Goal: Book appointment/travel/reservation

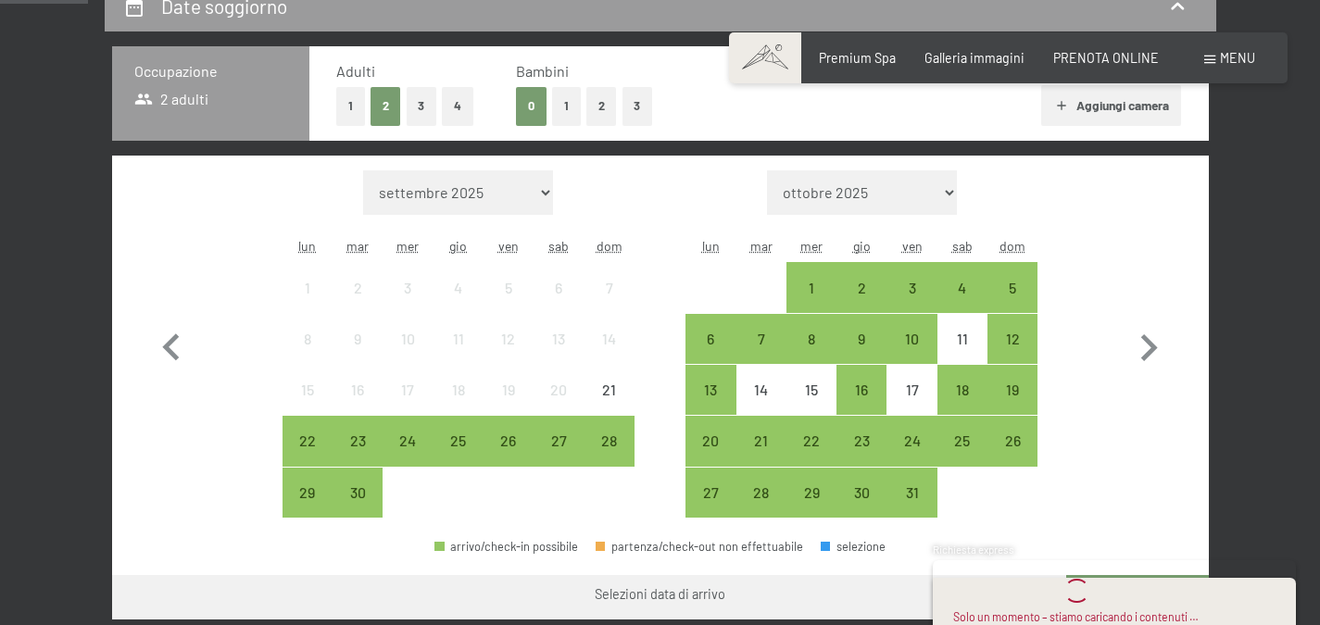
scroll to position [422, 0]
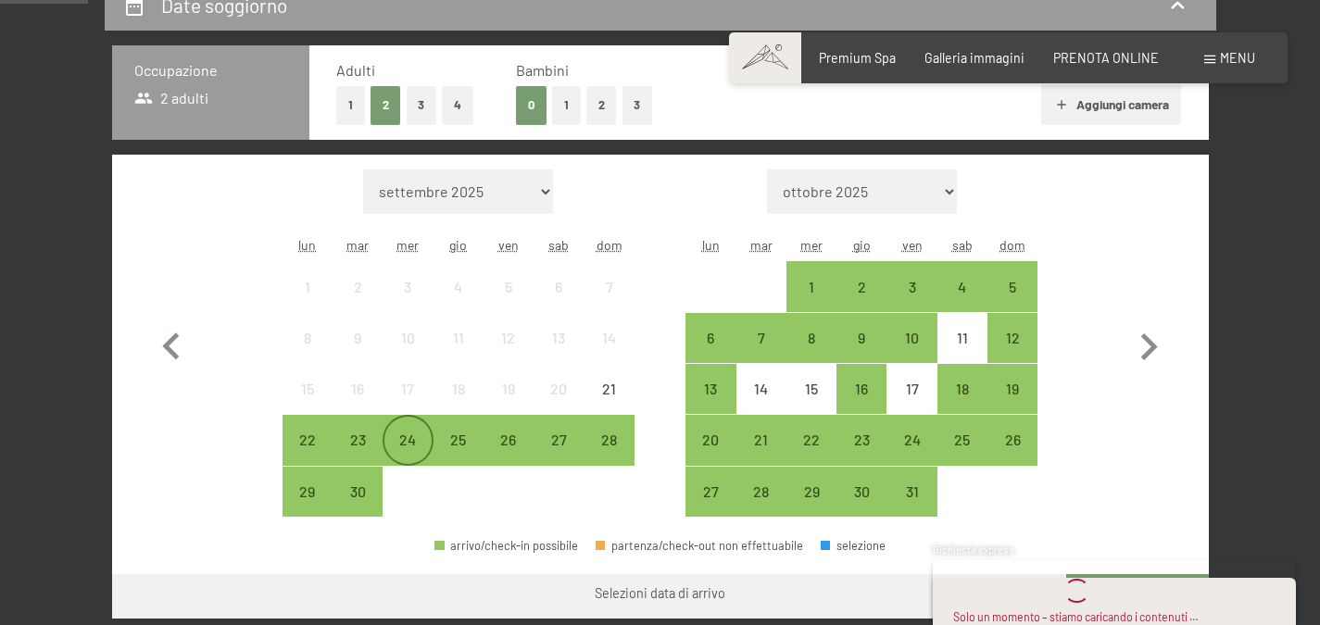
click at [415, 434] on div "24" at bounding box center [408, 456] width 46 height 46
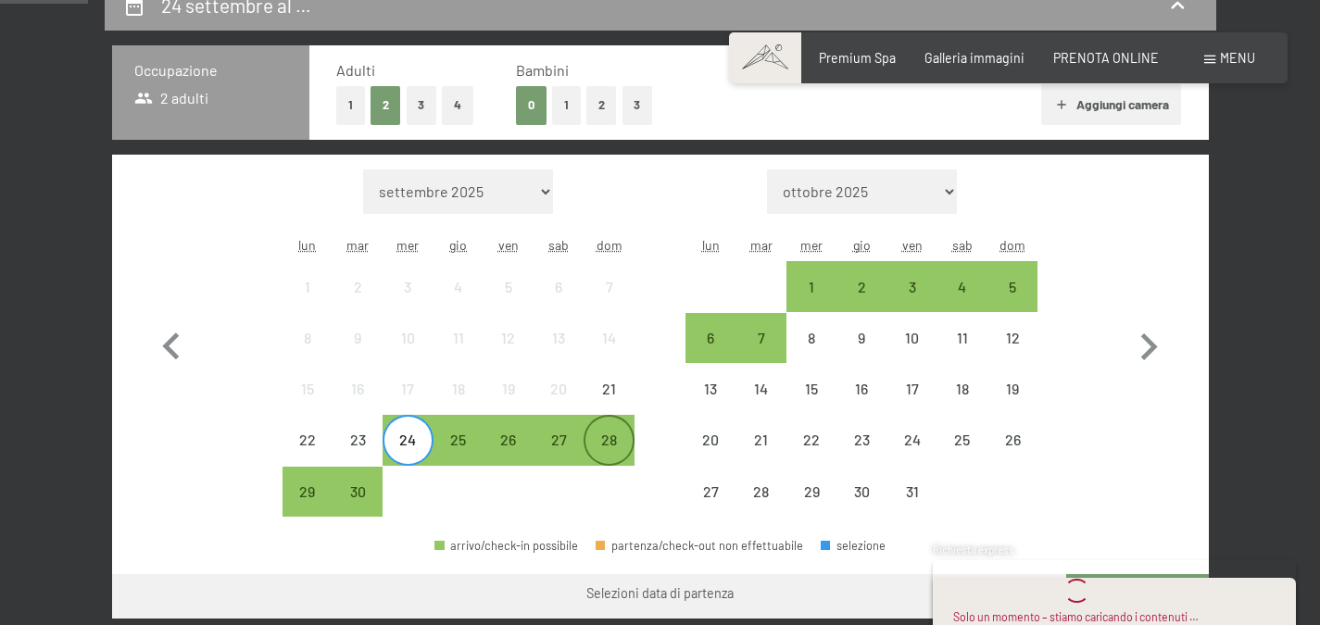
click at [628, 439] on div "28" at bounding box center [609, 456] width 46 height 46
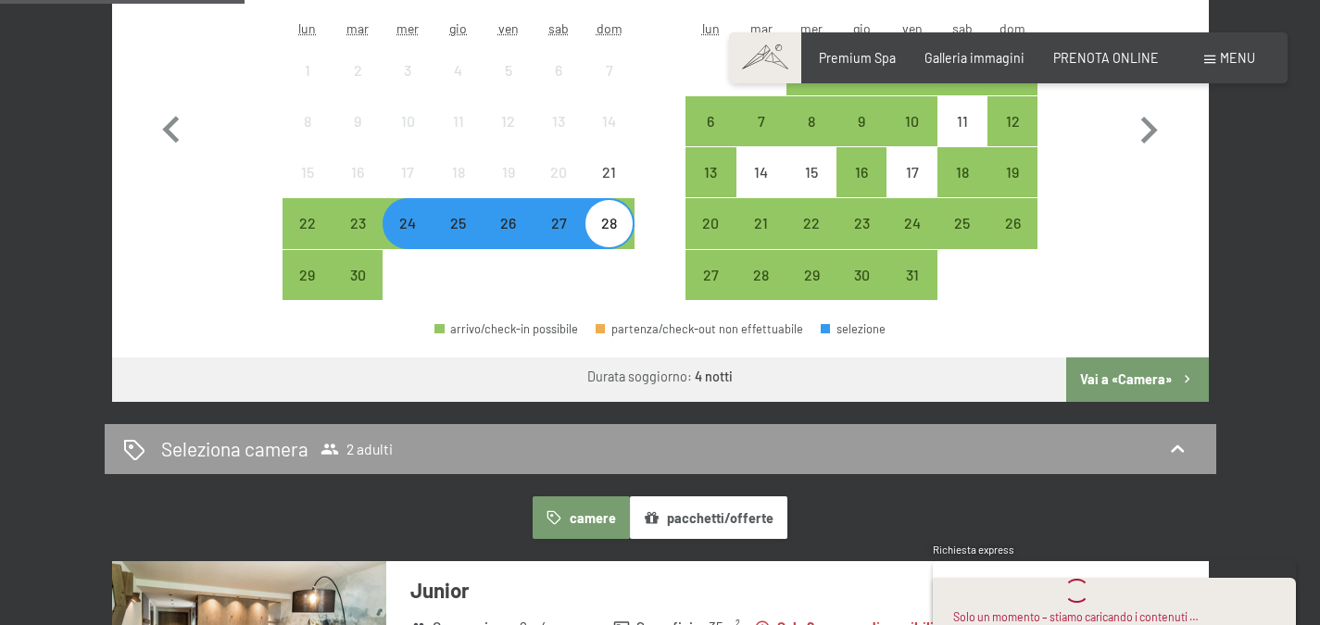
click at [1087, 380] on button "Vai a «Camera»" at bounding box center [1137, 380] width 142 height 44
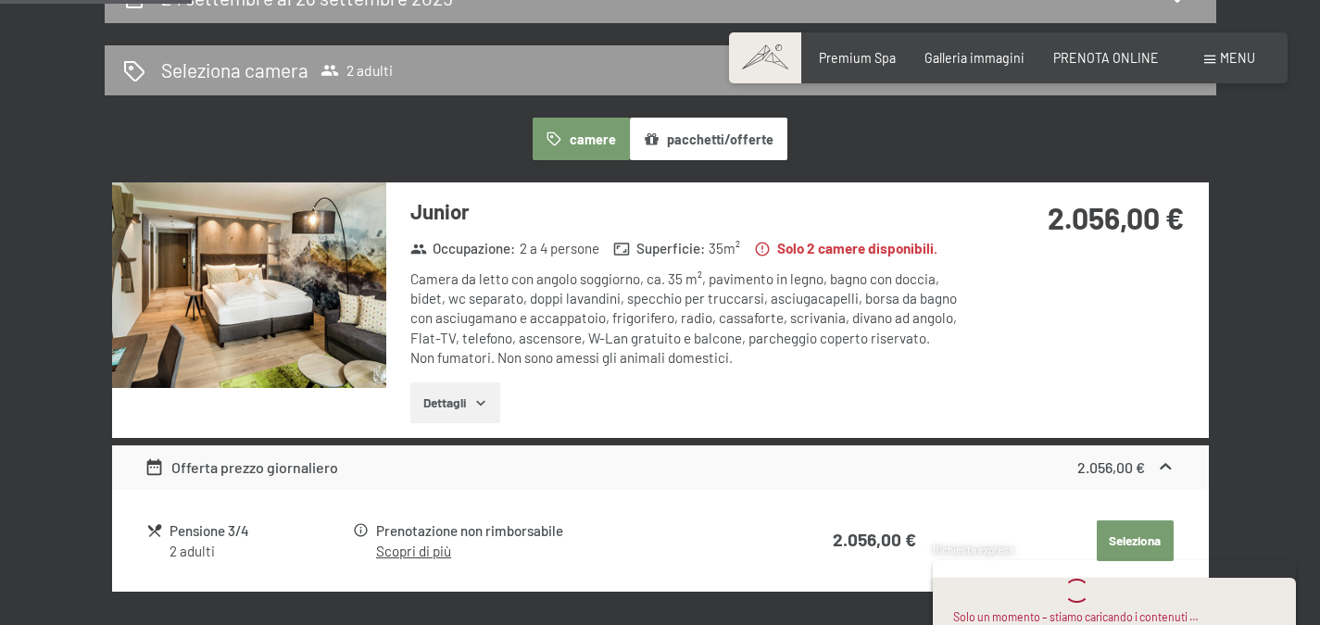
scroll to position [428, 0]
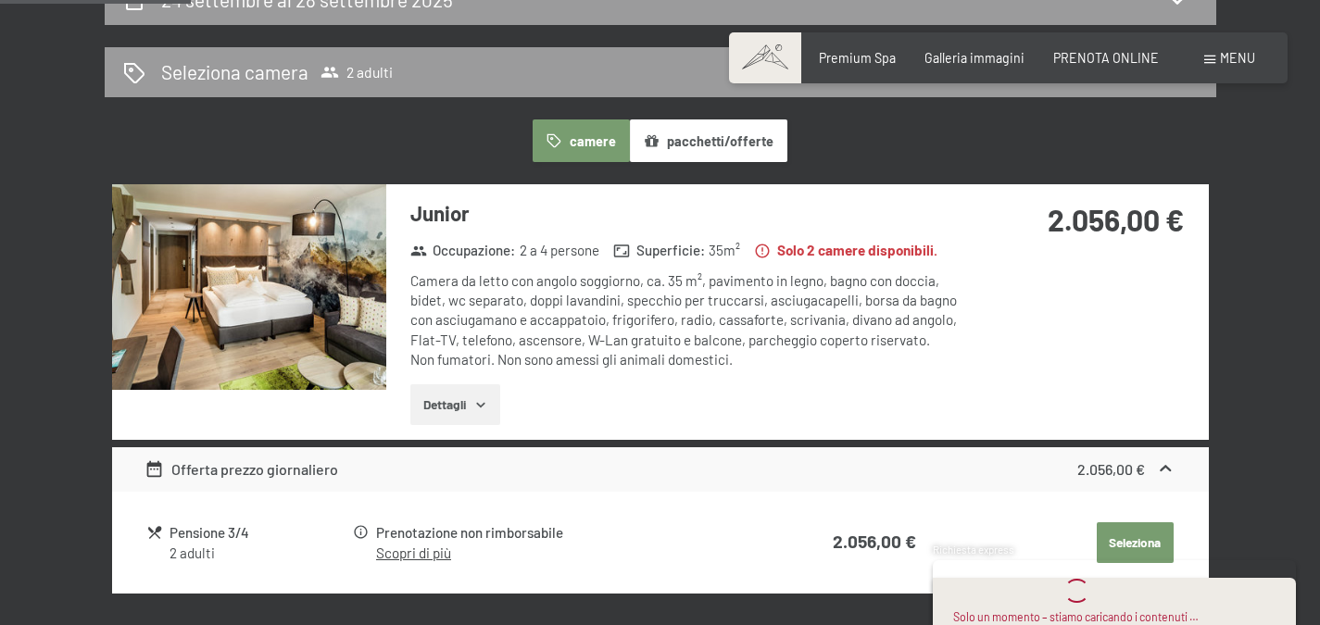
click at [487, 408] on icon "button" at bounding box center [480, 404] width 15 height 15
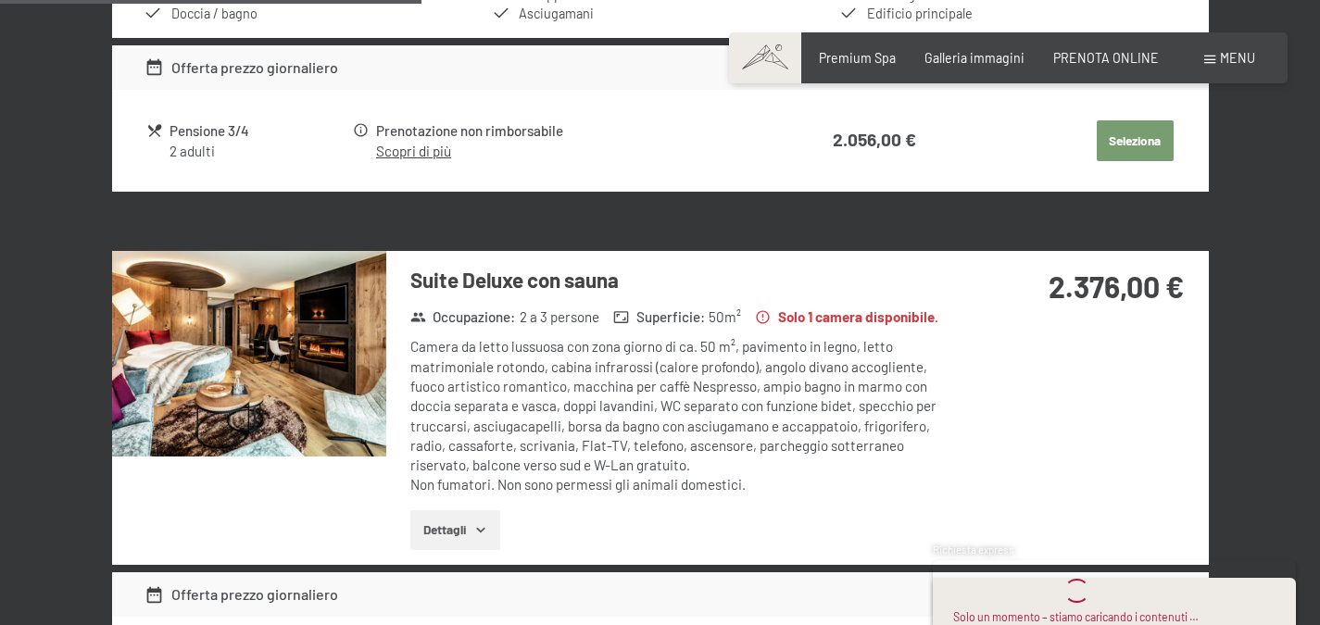
scroll to position [1041, 0]
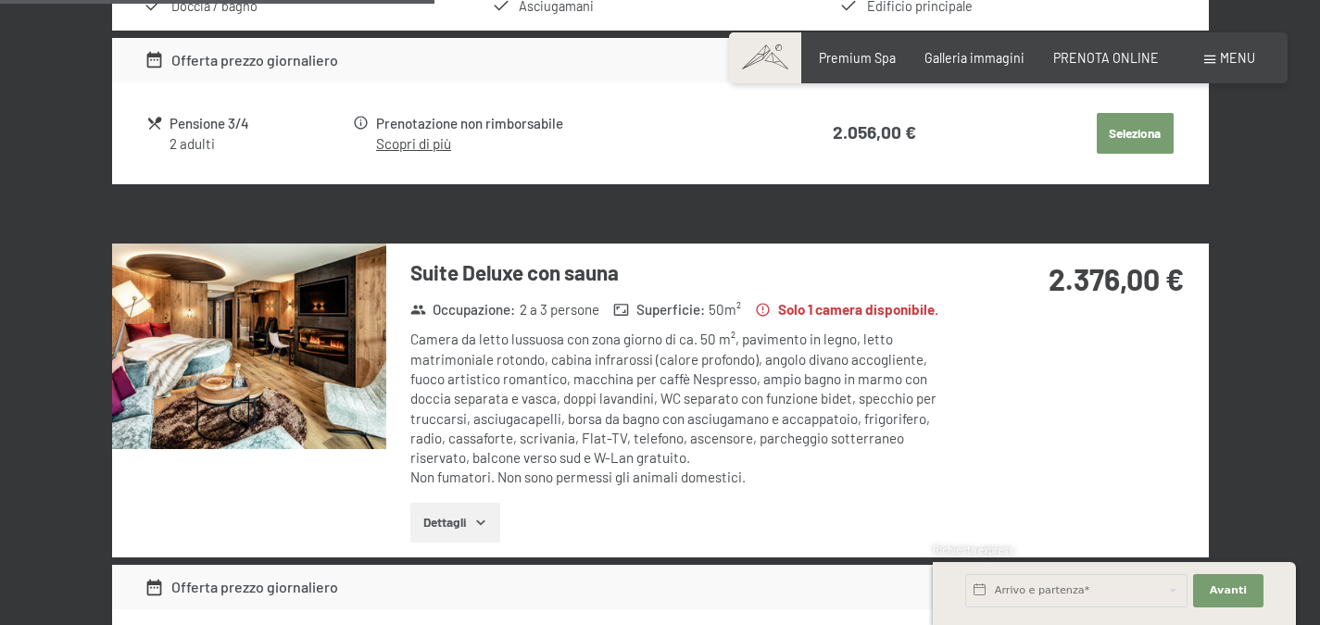
click at [478, 508] on button "Dettagli" at bounding box center [455, 523] width 90 height 41
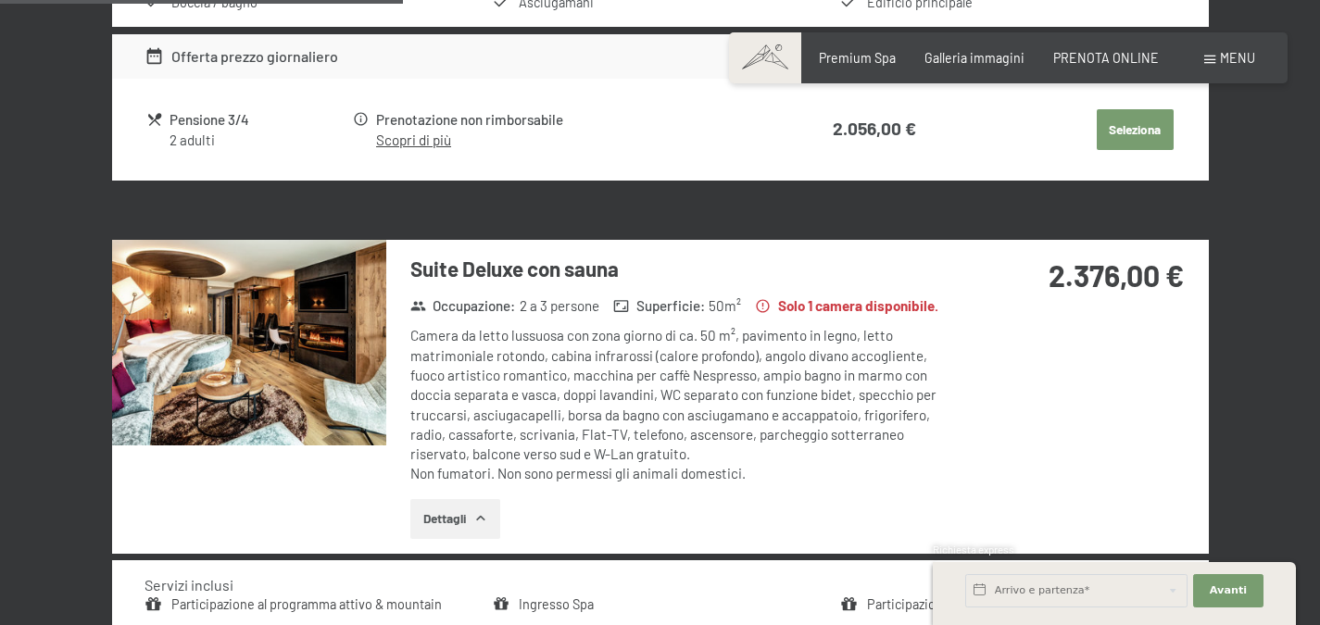
scroll to position [1038, 0]
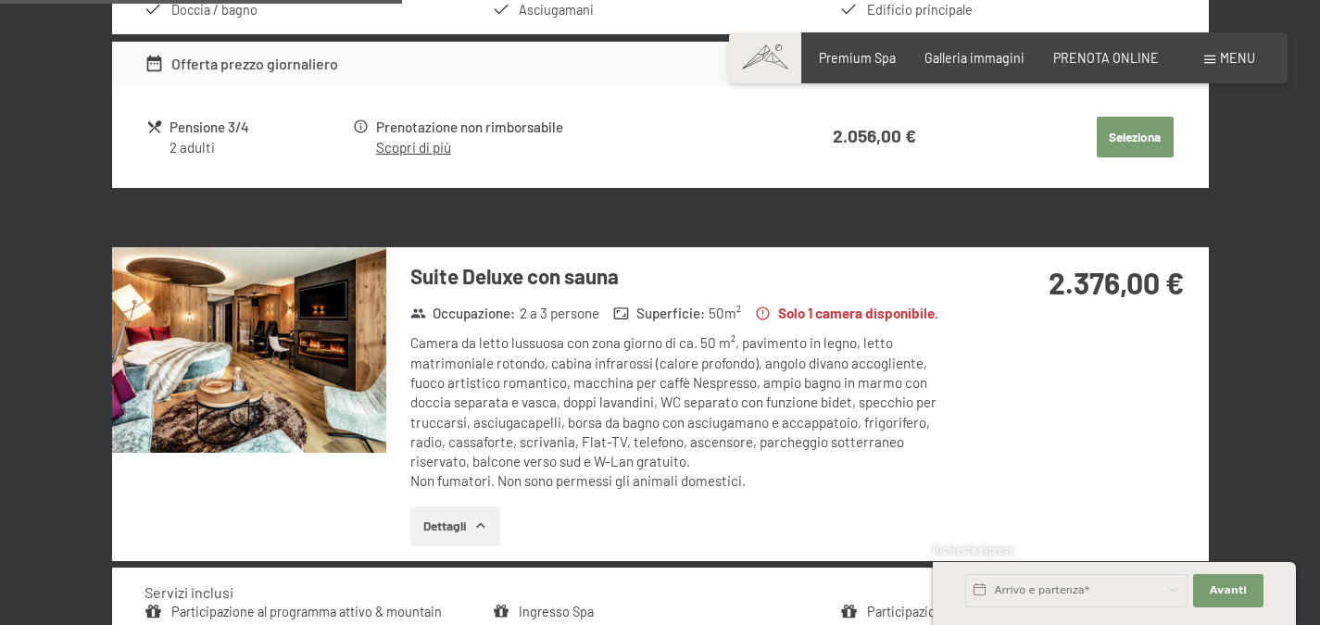
click at [330, 309] on img at bounding box center [249, 350] width 274 height 206
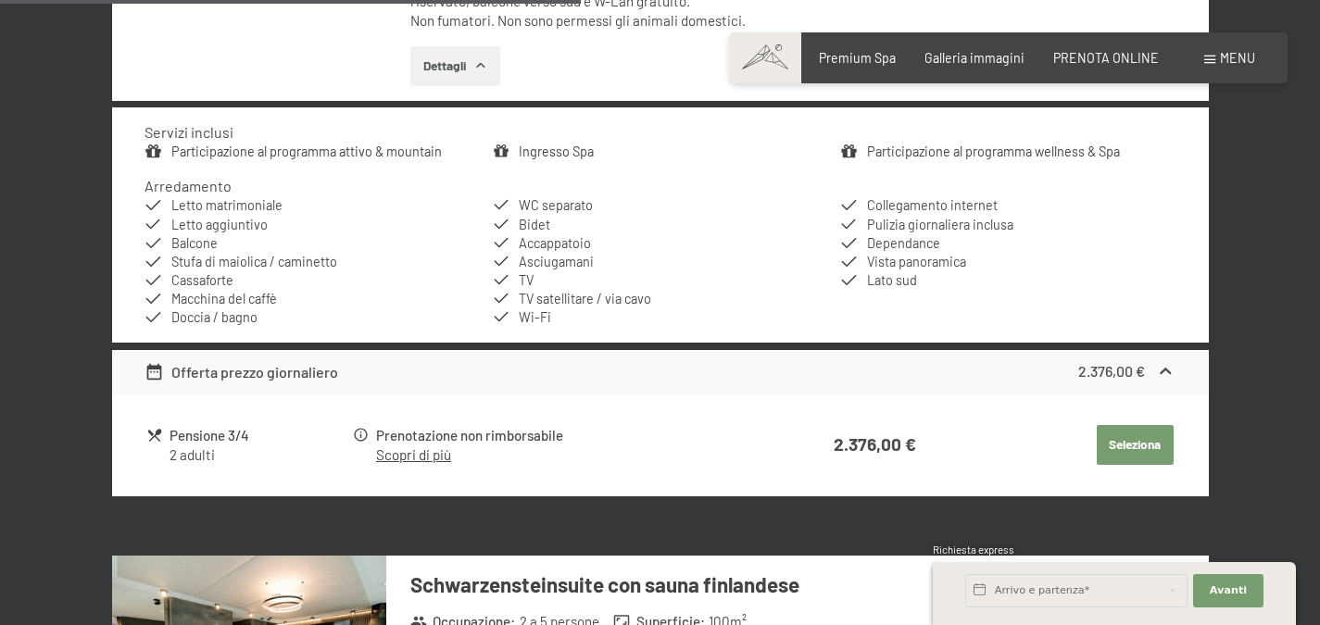
scroll to position [1499, 0]
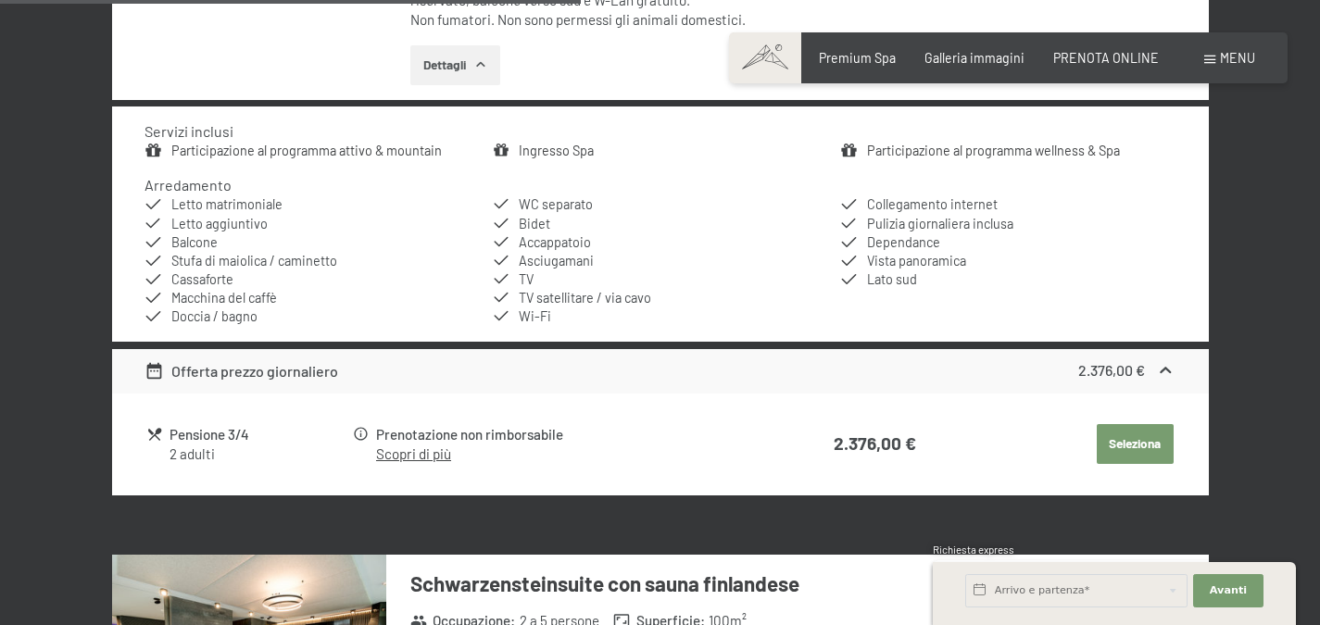
click at [435, 459] on link "Scopri di più" at bounding box center [413, 454] width 75 height 17
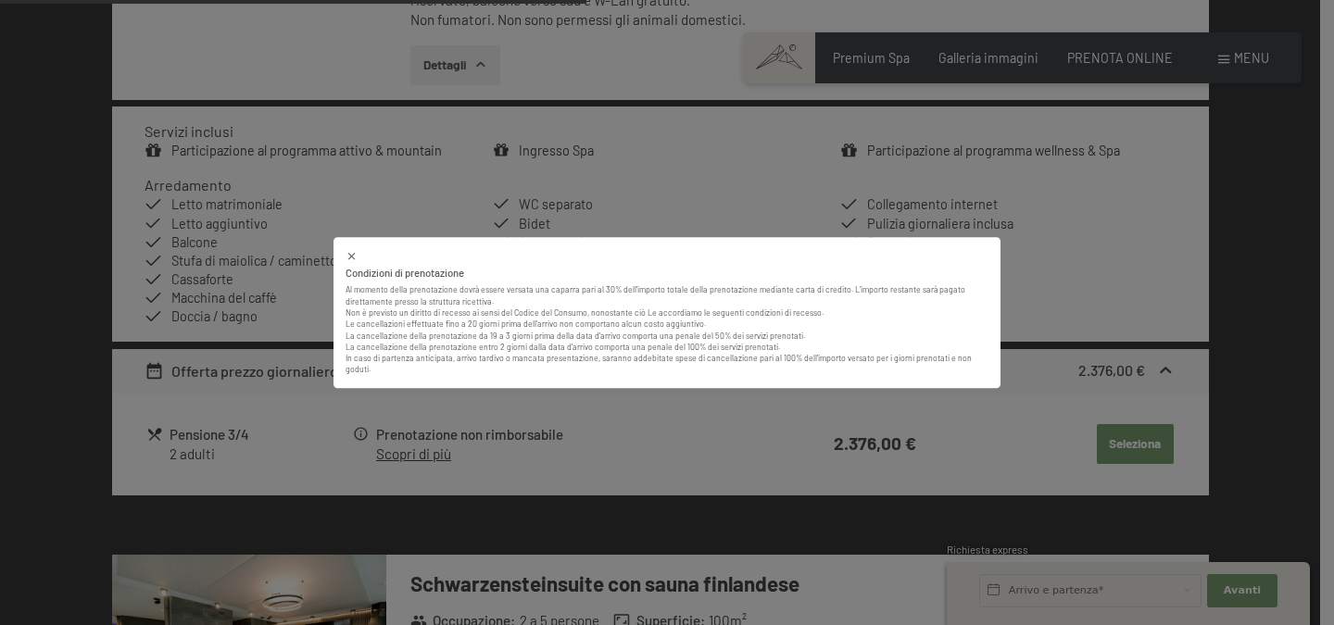
click at [580, 437] on div "Condizioni di prenotazione Al momento della prenotazione dovrà essere versata u…" at bounding box center [667, 312] width 1334 height 625
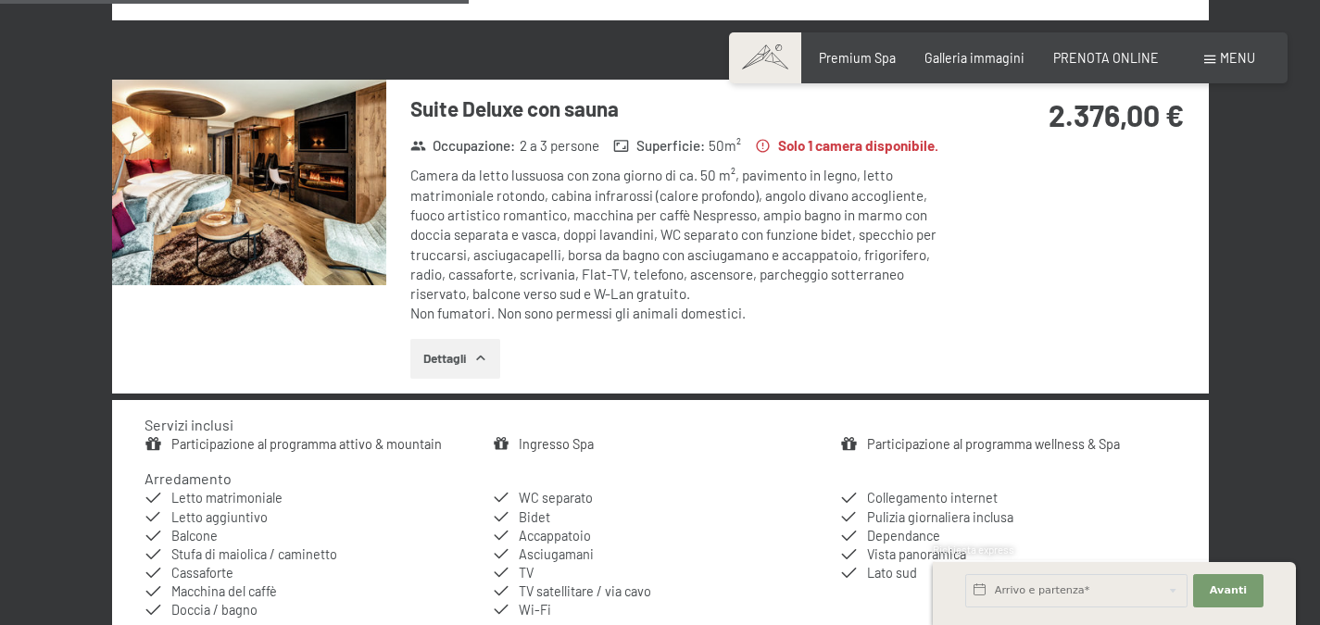
scroll to position [1202, 0]
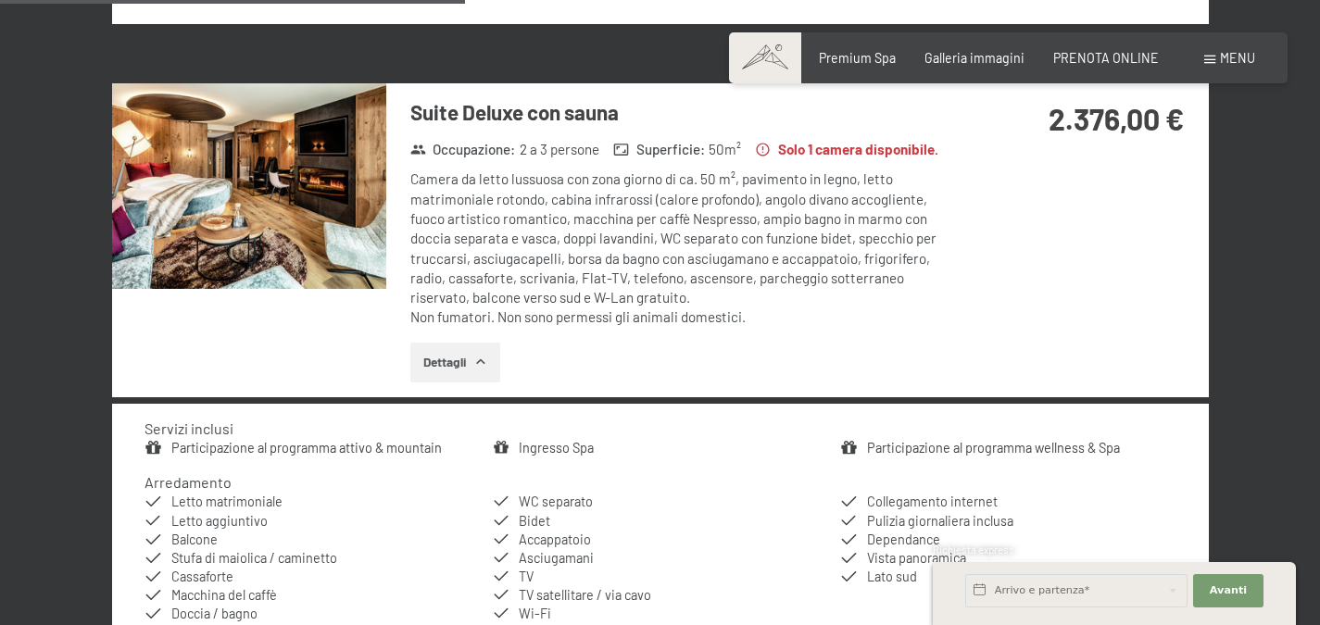
click at [242, 245] on img at bounding box center [249, 186] width 274 height 206
click at [0, 0] on div at bounding box center [0, 0] width 0 height 0
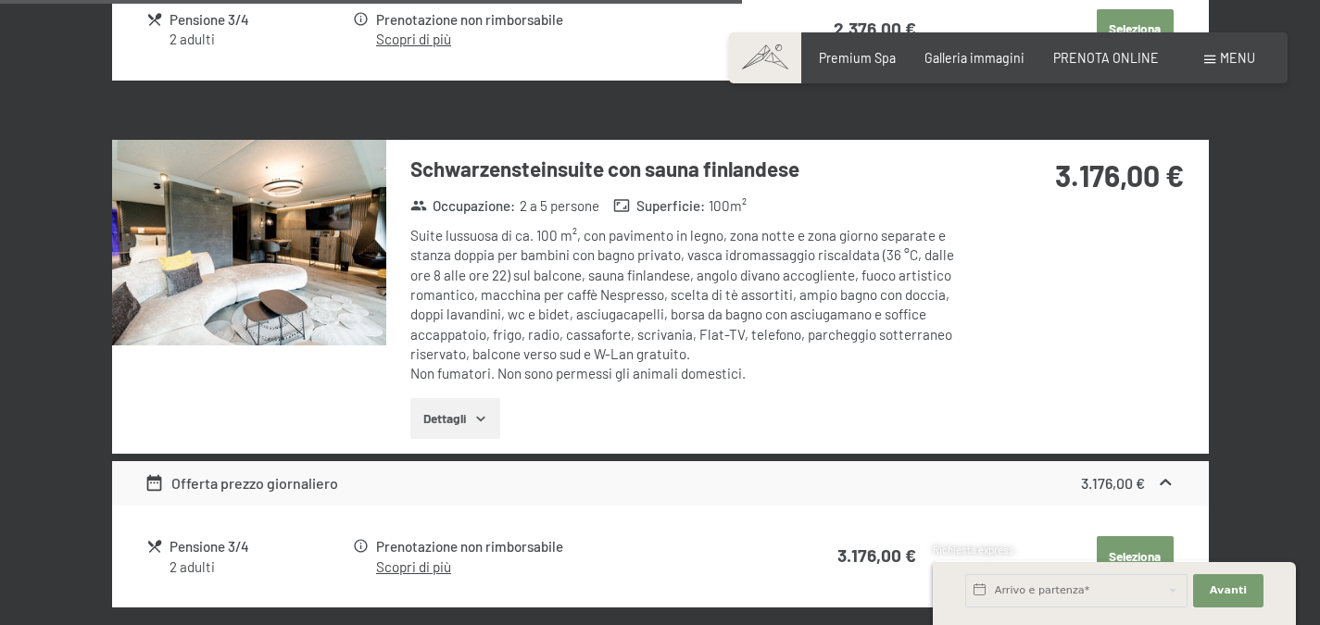
scroll to position [1915, 0]
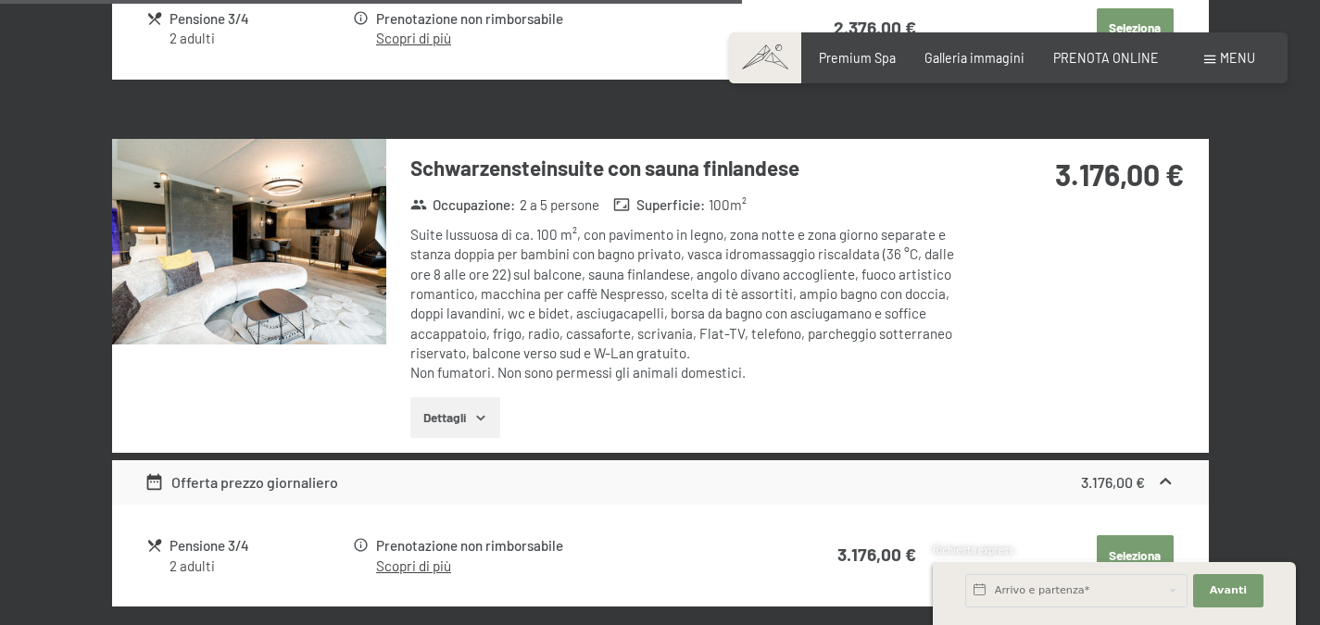
click at [283, 311] on img at bounding box center [249, 242] width 274 height 206
click at [0, 0] on div at bounding box center [0, 0] width 0 height 0
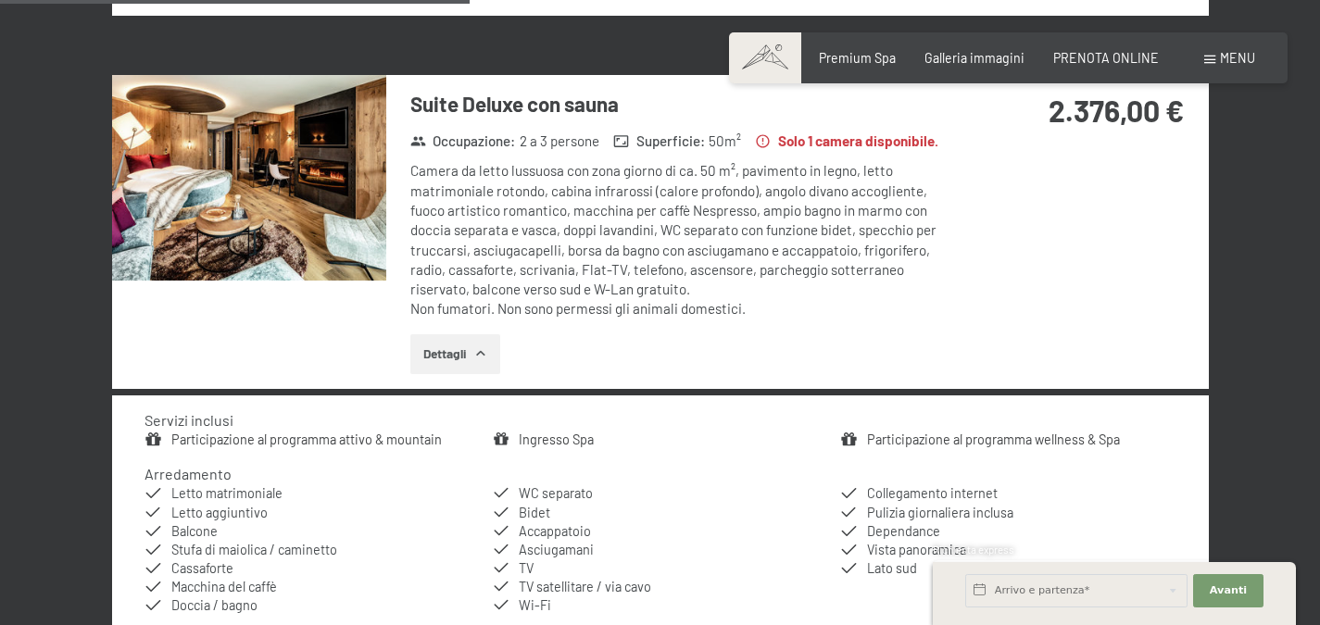
scroll to position [1215, 0]
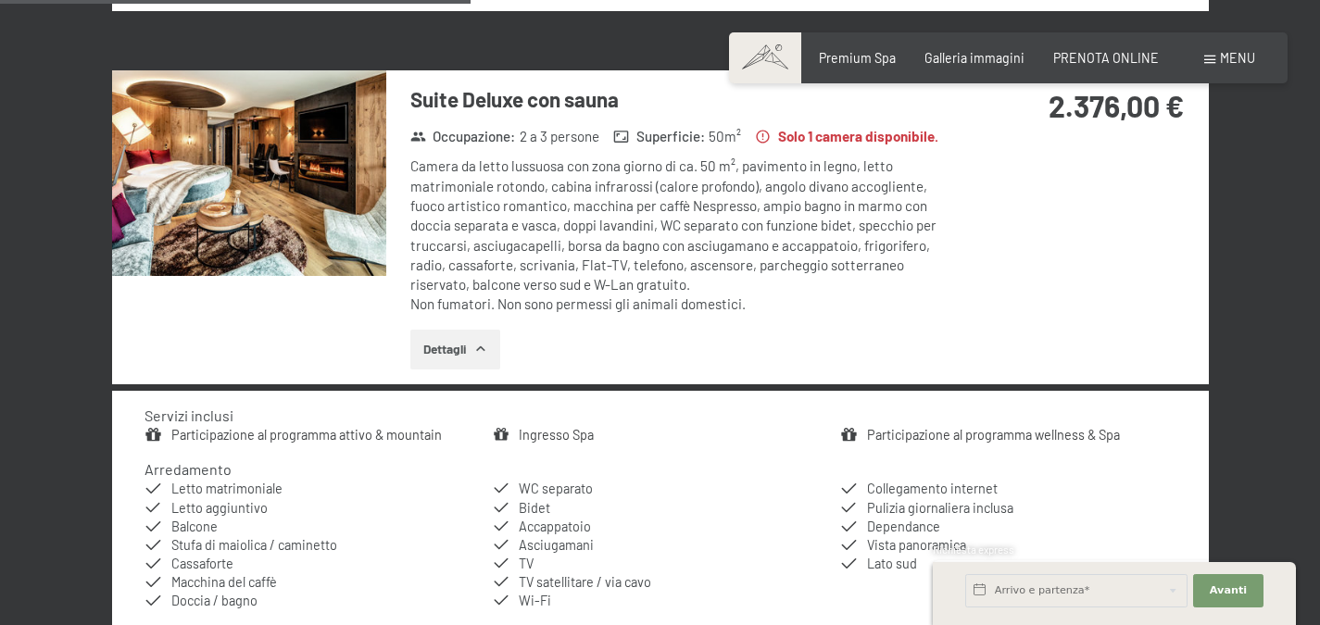
click at [836, 259] on div "Camera da letto lussuosa con [PERSON_NAME] di ca. 50 m², pavimento in legno, le…" at bounding box center [685, 236] width 551 height 158
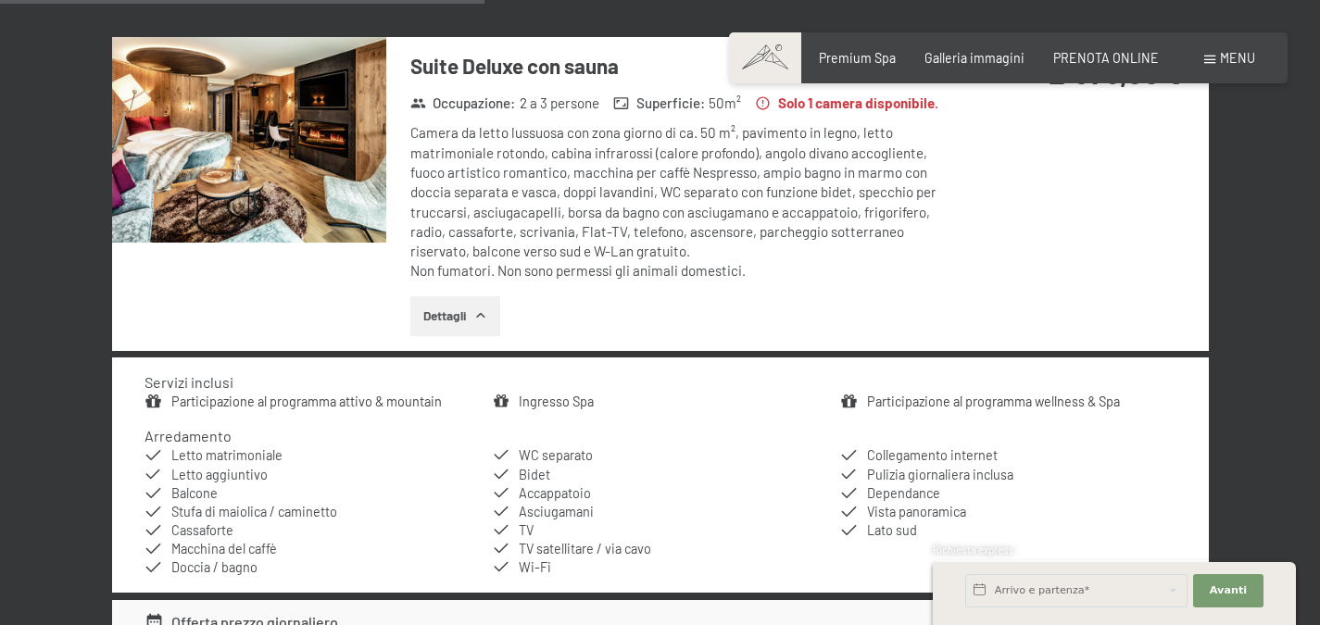
scroll to position [1250, 0]
